Goal: Check status: Check status

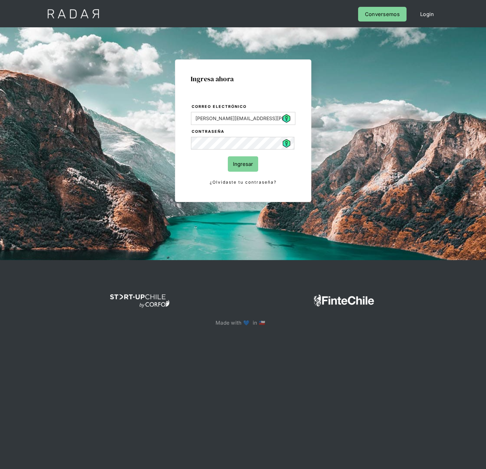
click at [239, 161] on input "Ingresar" at bounding box center [243, 163] width 30 height 15
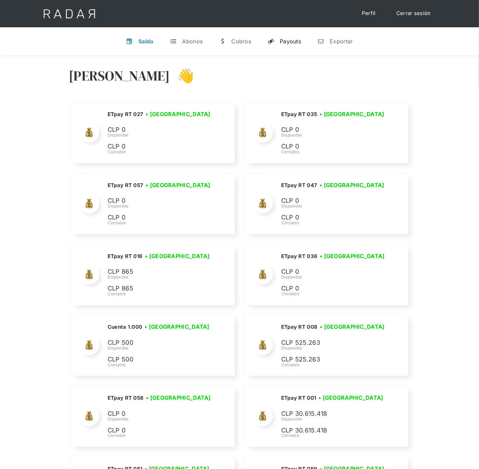
click at [298, 39] on div "Payouts" at bounding box center [290, 41] width 21 height 7
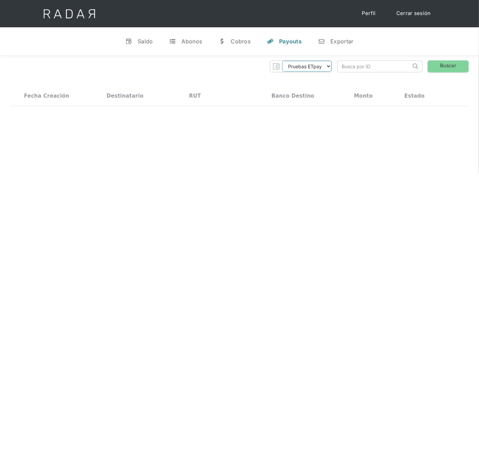
click at [322, 63] on select "Pruebas ETpay Cuenta 1.000 Cuenta 1.001 Cuenta 1.002 Cuenta 1.003 Cuenta 1.004 …" at bounding box center [306, 66] width 49 height 11
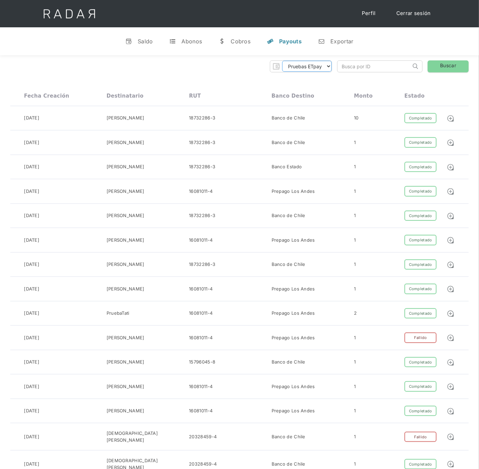
select select "etpay-cuenta-1001"
click at [282, 61] on select "Pruebas ETpay Cuenta 1.000 Cuenta 1.001 Cuenta 1.002 Cuenta 1.003 Cuenta 1.004 …" at bounding box center [306, 66] width 49 height 11
click at [325, 67] on select "Pruebas ETpay Cuenta 1.000 Cuenta 1.001 Cuenta 1.002 Cuenta 1.003 Cuenta 1.004 …" at bounding box center [306, 66] width 49 height 11
click at [282, 61] on select "Pruebas ETpay Cuenta 1.000 Cuenta 1.001 Cuenta 1.002 Cuenta 1.003 Cuenta 1.004 …" at bounding box center [306, 66] width 49 height 11
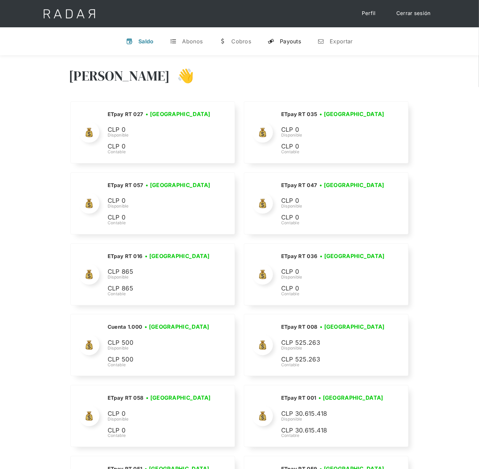
click at [298, 39] on div "Payouts" at bounding box center [290, 41] width 21 height 7
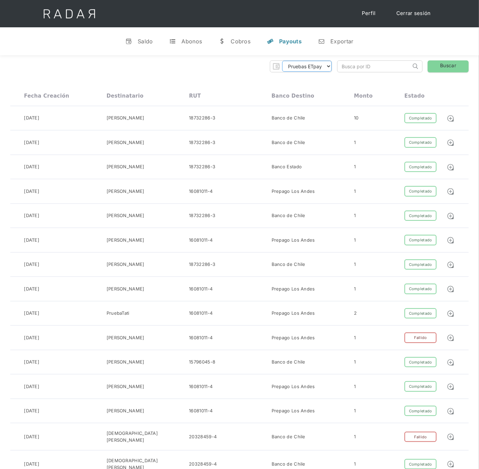
click at [326, 67] on select "Pruebas ETpay Cuenta 1.000 Cuenta 1.001 Cuenta 1.002 Cuenta 1.003 Cuenta 1.004 …" at bounding box center [306, 66] width 49 height 11
select select "etpay-cuenta-1001"
click at [282, 61] on select "Pruebas ETpay Cuenta 1.000 Cuenta 1.001 Cuenta 1.002 Cuenta 1.003 Cuenta 1.004 …" at bounding box center [306, 66] width 49 height 11
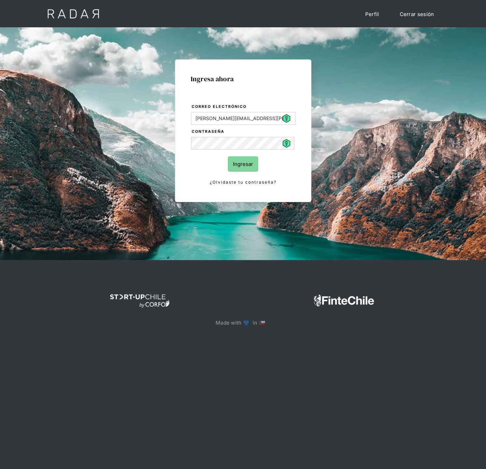
click at [245, 159] on input "Ingresar" at bounding box center [243, 163] width 30 height 15
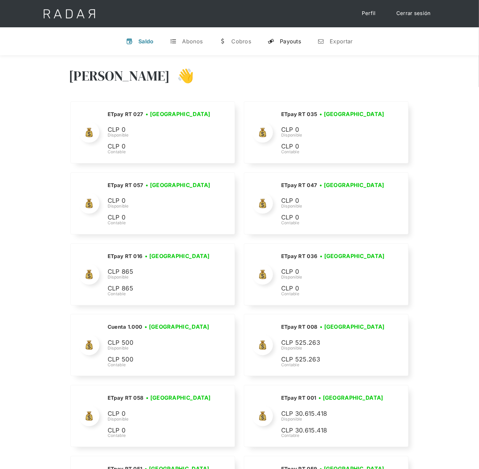
click at [296, 34] on link "y Payouts" at bounding box center [284, 41] width 44 height 18
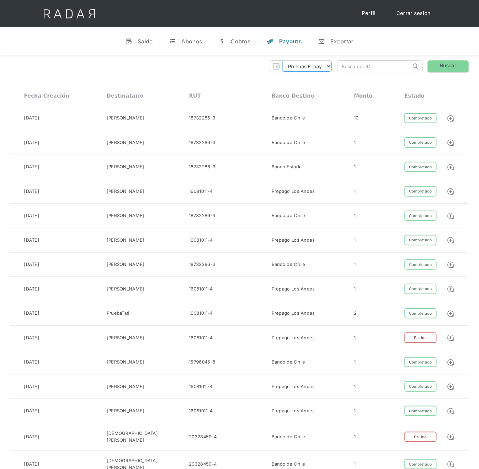
drag, startPoint x: 326, startPoint y: 67, endPoint x: 326, endPoint y: 73, distance: 6.1
click at [326, 67] on select "Pruebas ETpay Cuenta 1.000 Cuenta 1.001 Cuenta 1.002 Cuenta 1.003 Cuenta 1.004 …" at bounding box center [306, 66] width 49 height 11
select select "etpay-cuenta-1001"
click at [282, 61] on select "Pruebas ETpay Cuenta 1.000 Cuenta 1.001 Cuenta 1.002 Cuenta 1.003 Cuenta 1.004 …" at bounding box center [306, 66] width 49 height 11
click at [450, 66] on link "Buscar" at bounding box center [447, 66] width 41 height 12
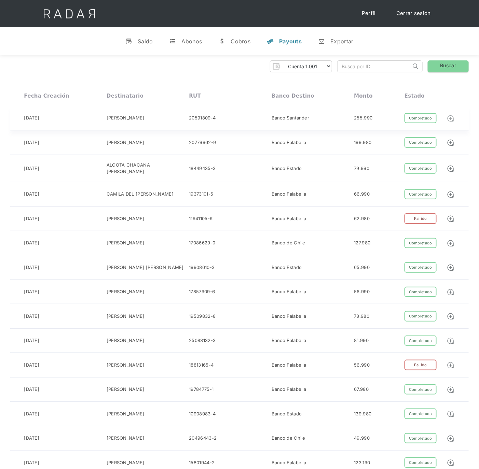
click at [451, 117] on img at bounding box center [450, 119] width 8 height 8
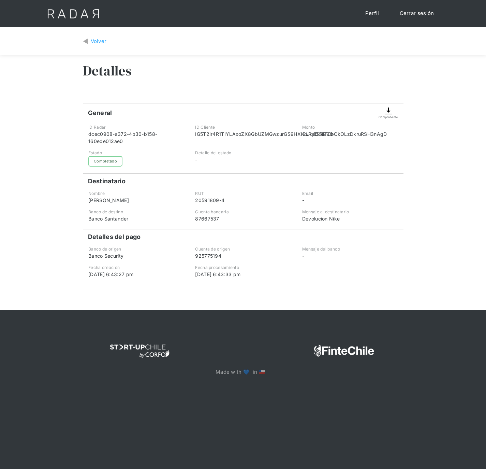
click at [387, 113] on img at bounding box center [389, 111] width 8 height 8
